Goal: Register for event/course

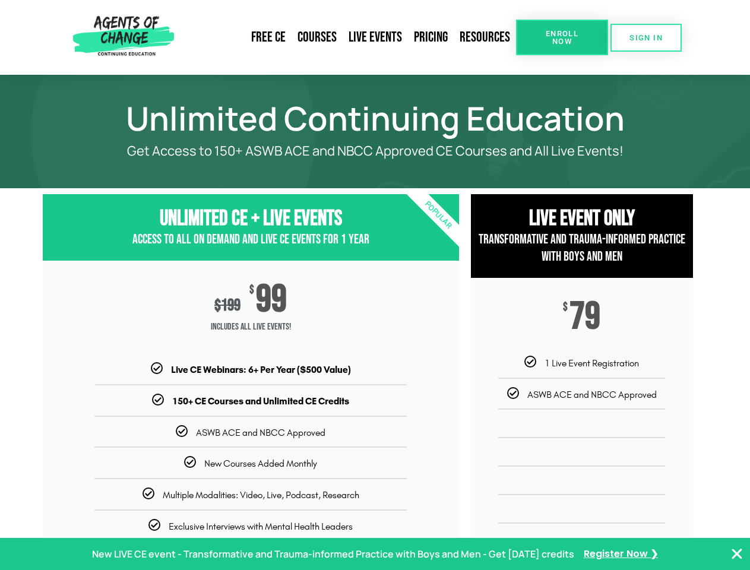
click at [375, 285] on div "$ 199 $ 99 Includes ALL Live Events!" at bounding box center [251, 312] width 416 height 102
click at [485, 37] on link "Resources" at bounding box center [485, 37] width 62 height 27
click at [562, 37] on span "Enroll Now" at bounding box center [562, 37] width 54 height 15
click at [646, 37] on span "SIGN IN" at bounding box center [645, 38] width 33 height 8
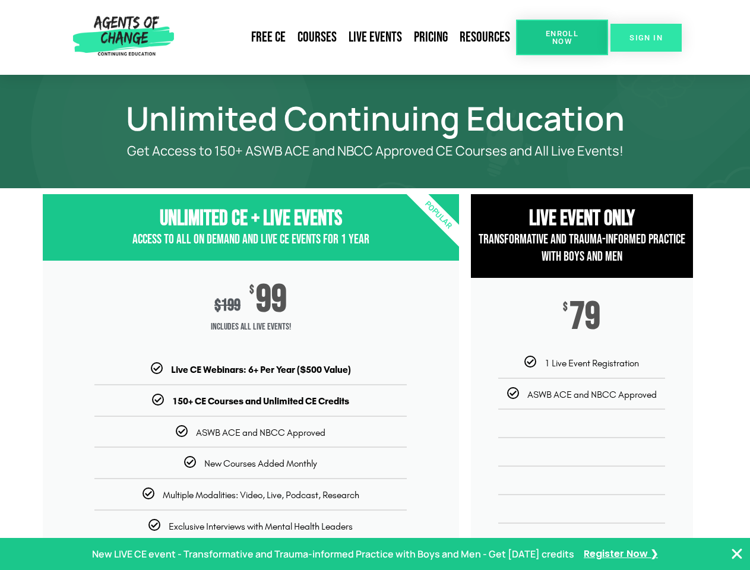
click at [646, 37] on span "SIGN IN" at bounding box center [645, 38] width 33 height 8
click at [375, 554] on p "New LIVE CE event - Transformative and Trauma-informed Practice with Boys and M…" at bounding box center [333, 554] width 482 height 17
click at [737, 554] on icon "Close Banner" at bounding box center [737, 554] width 14 height 14
